Goal: Information Seeking & Learning: Find contact information

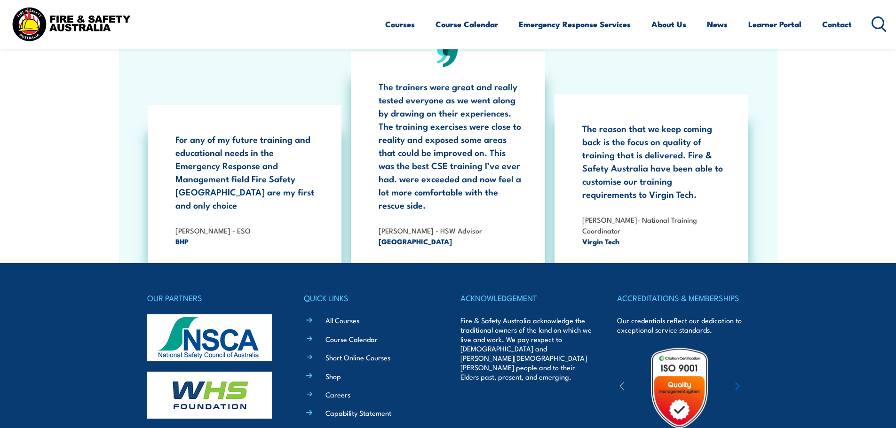
scroll to position [1739, 0]
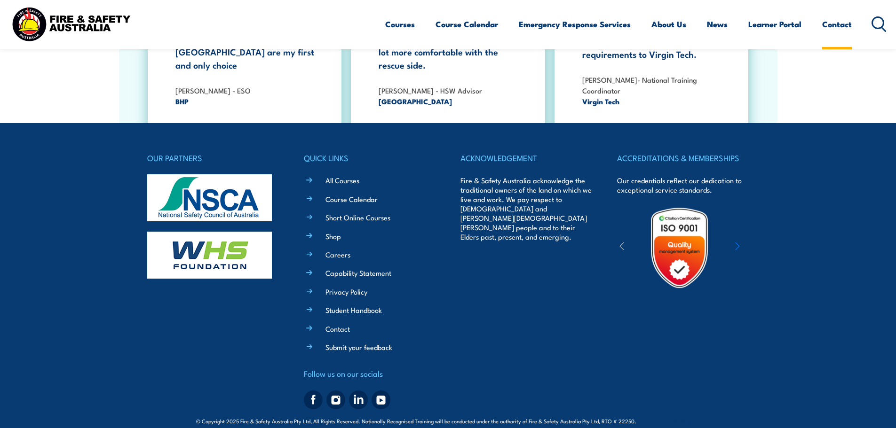
click at [836, 23] on link "Contact" at bounding box center [837, 24] width 30 height 25
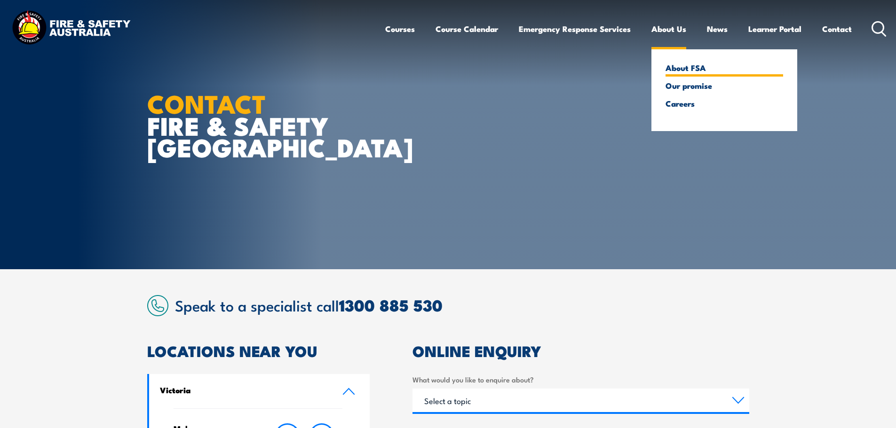
click at [674, 66] on link "About FSA" at bounding box center [724, 67] width 118 height 8
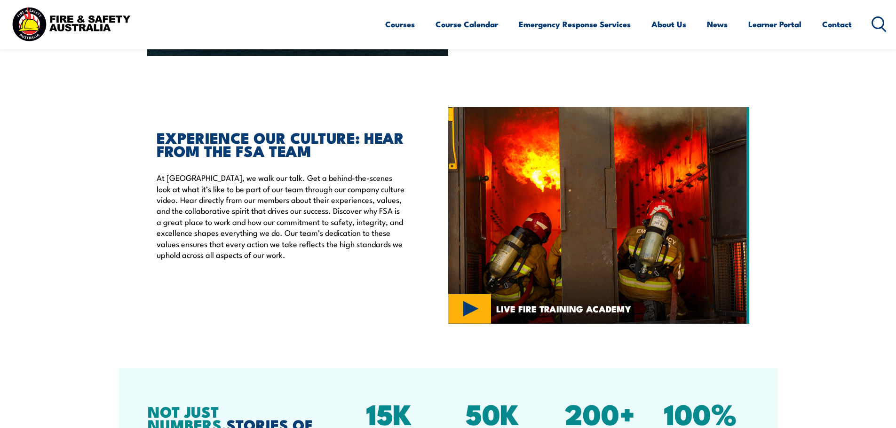
scroll to position [2223, 0]
